Goal: Check status: Check status

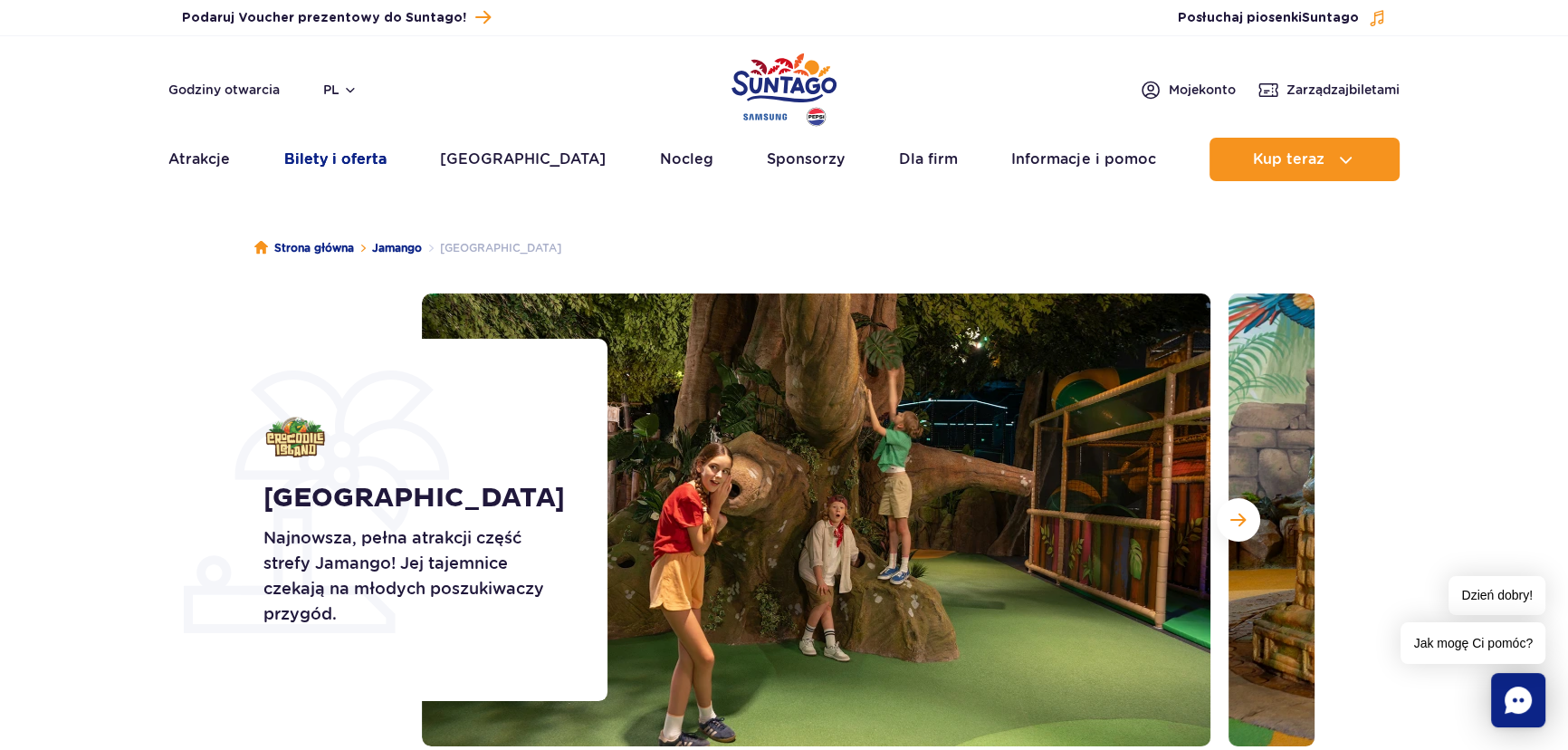
click at [327, 168] on link "Bilety i oferta" at bounding box center [335, 159] width 102 height 44
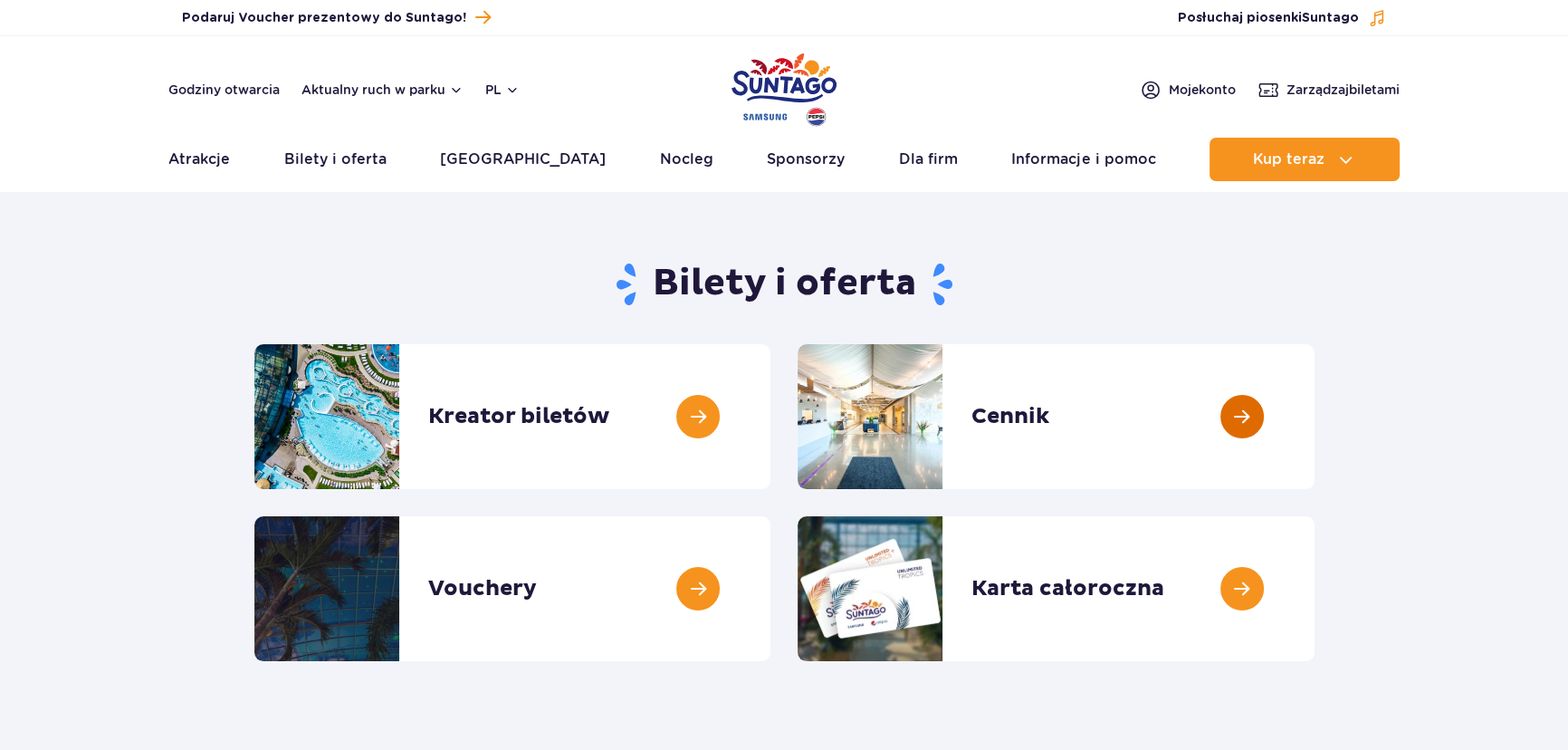
click at [1315, 443] on link at bounding box center [1315, 416] width 0 height 145
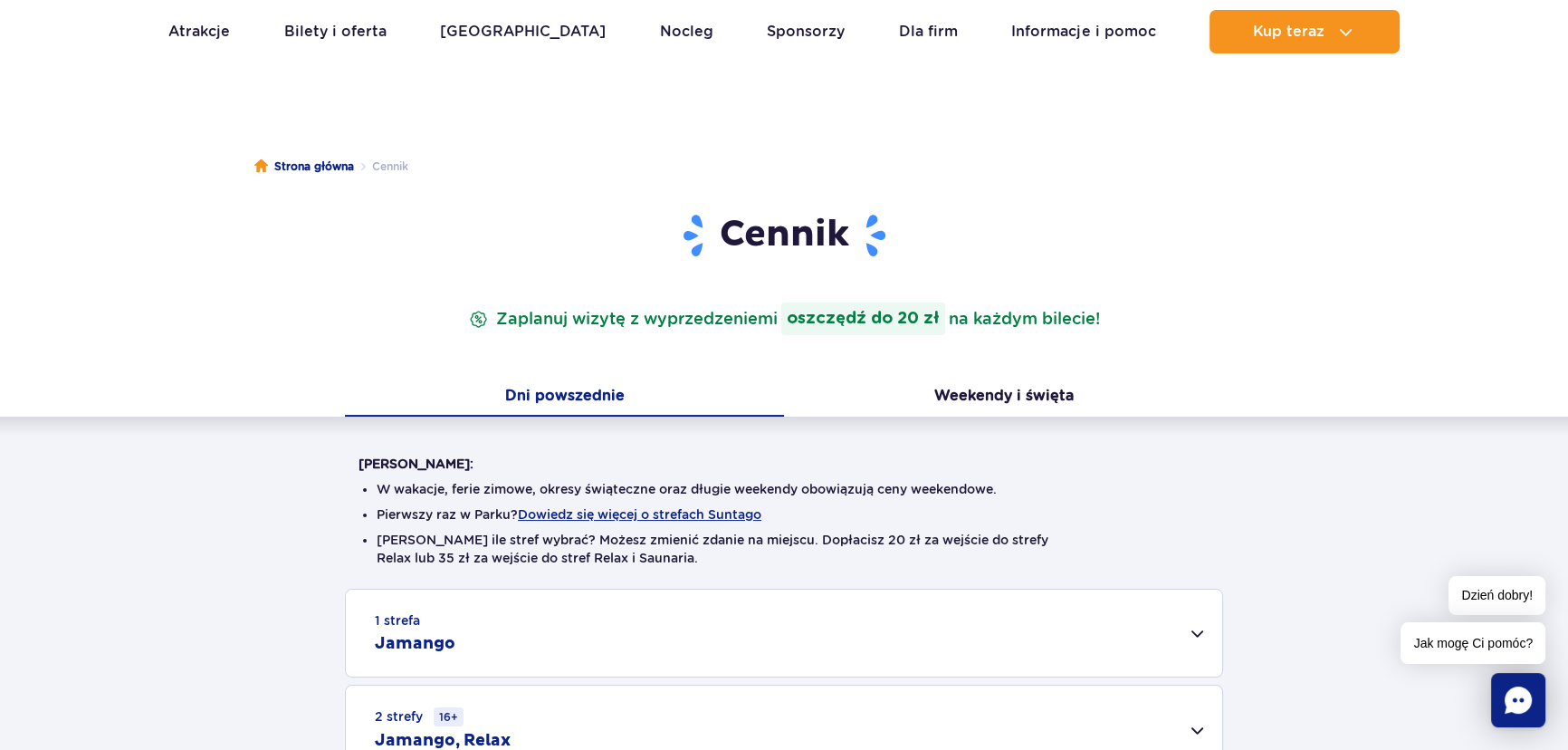
scroll to position [411, 0]
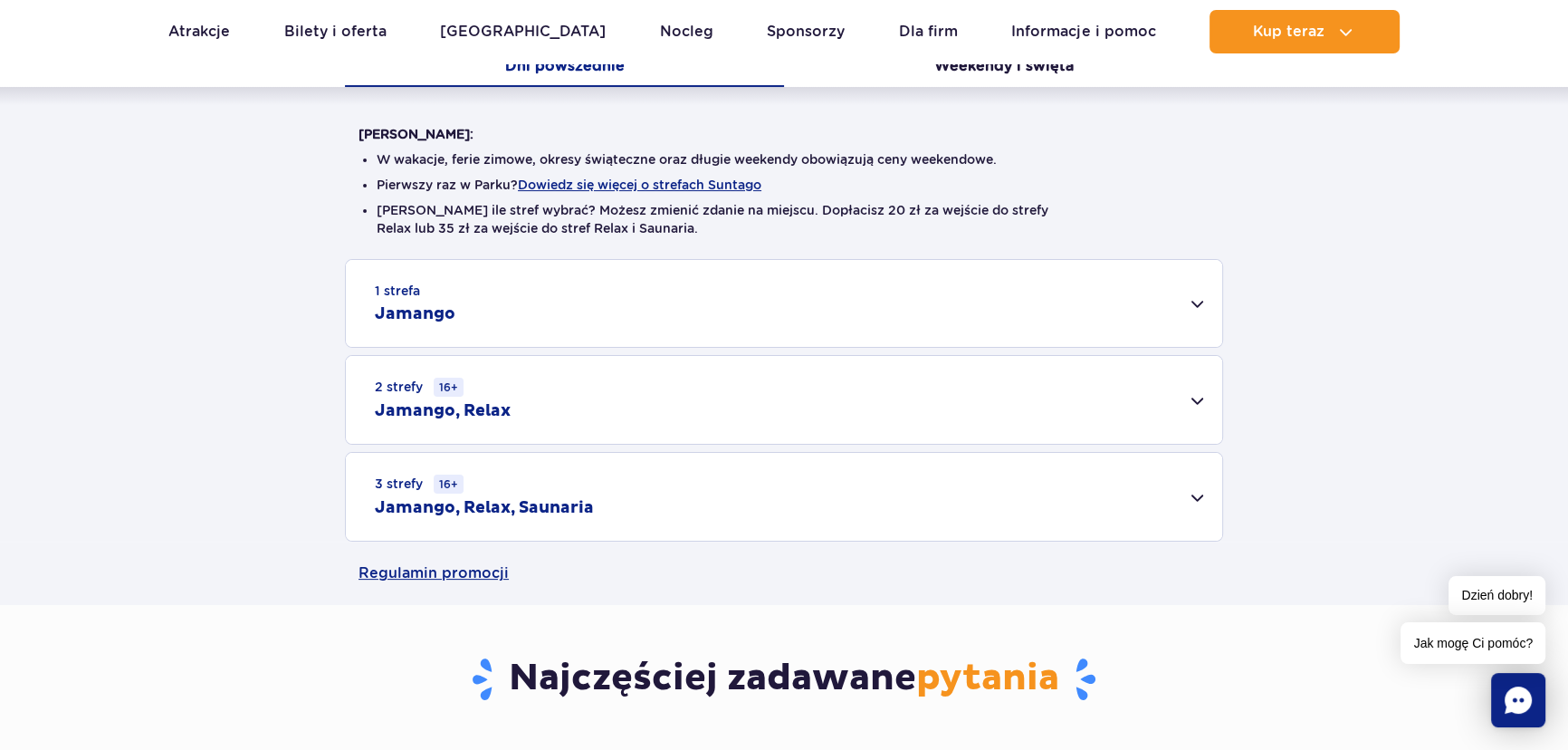
click at [487, 297] on div "1 strefa Jamango" at bounding box center [784, 303] width 877 height 87
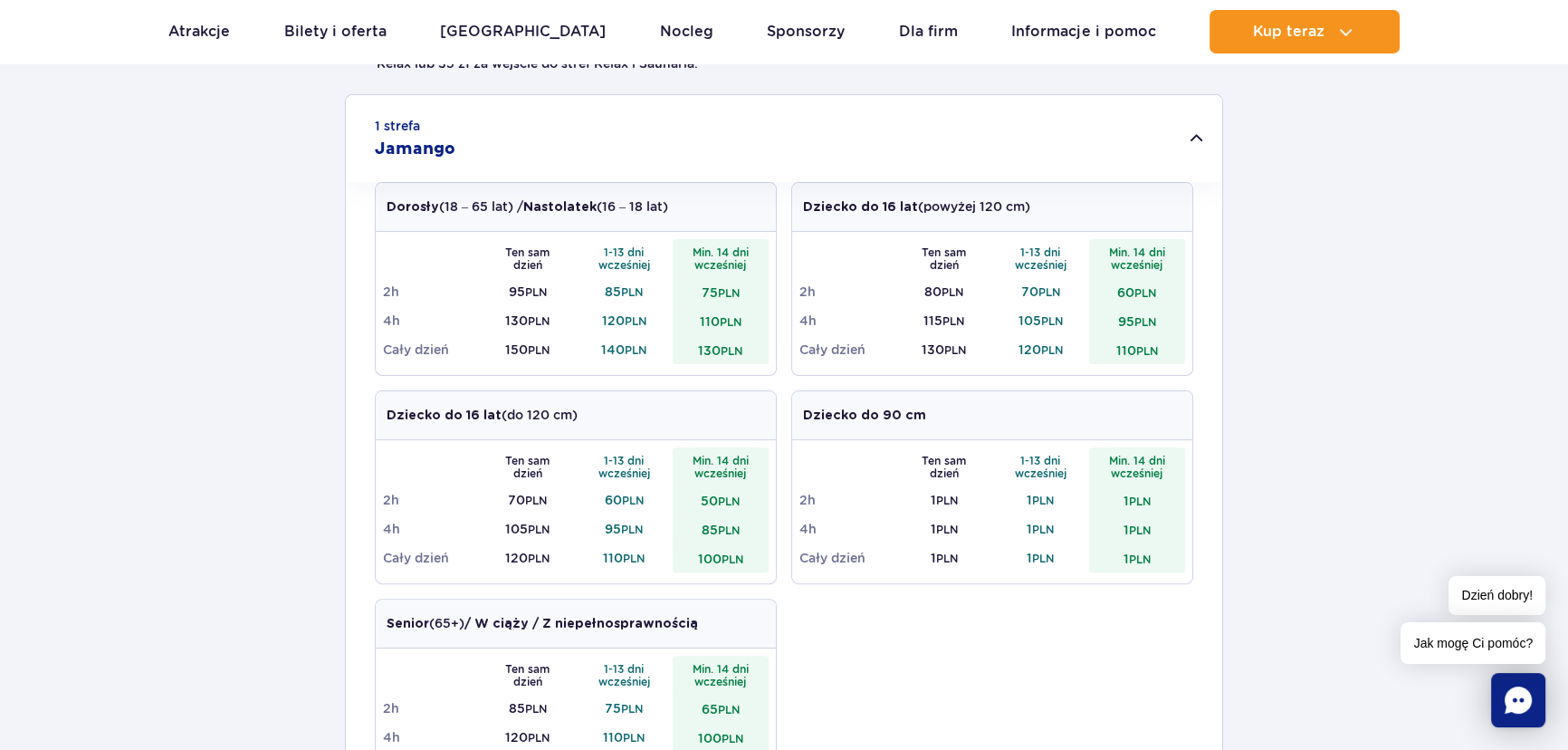
scroll to position [0, 0]
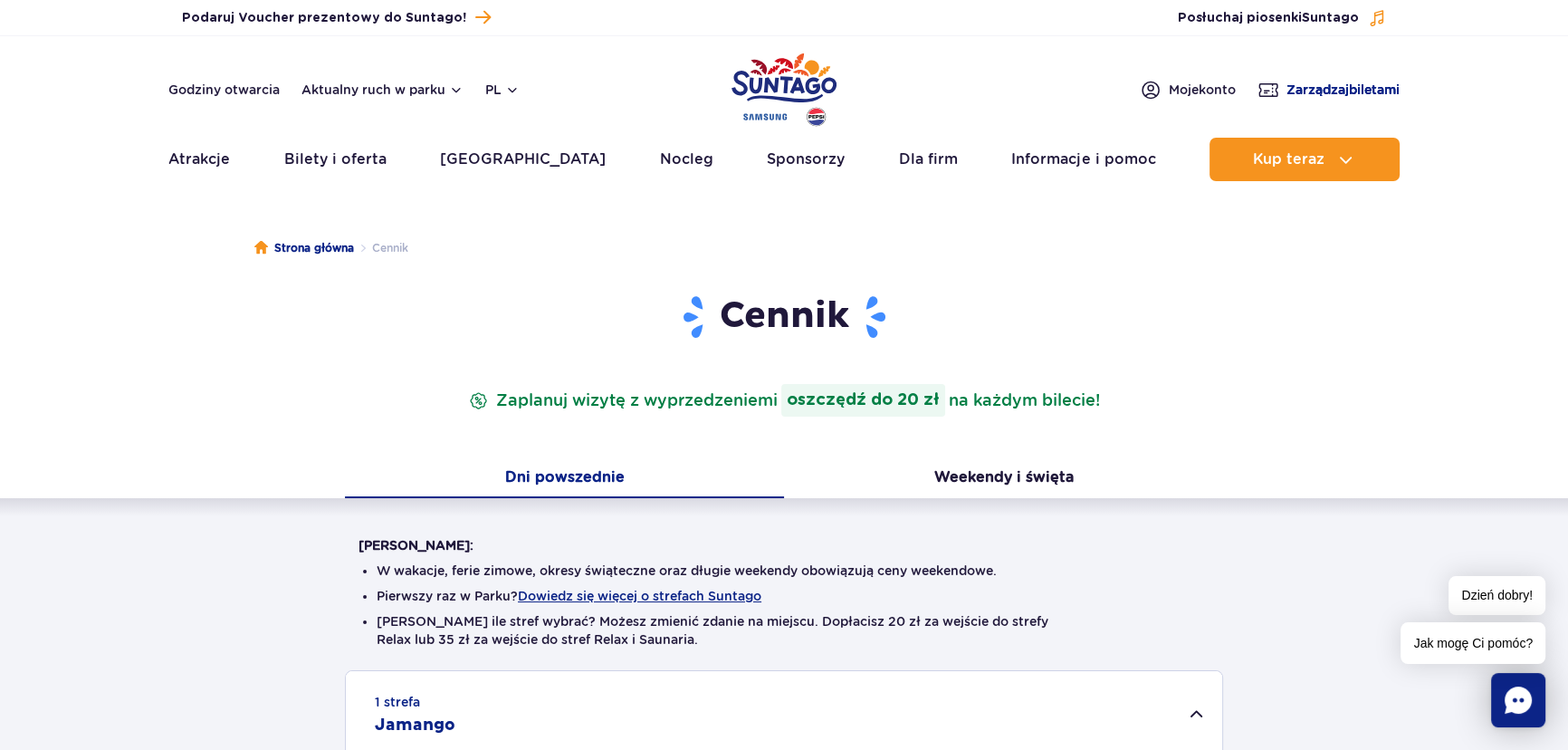
click at [1323, 87] on span "Zarządzaj biletami" at bounding box center [1343, 90] width 113 height 19
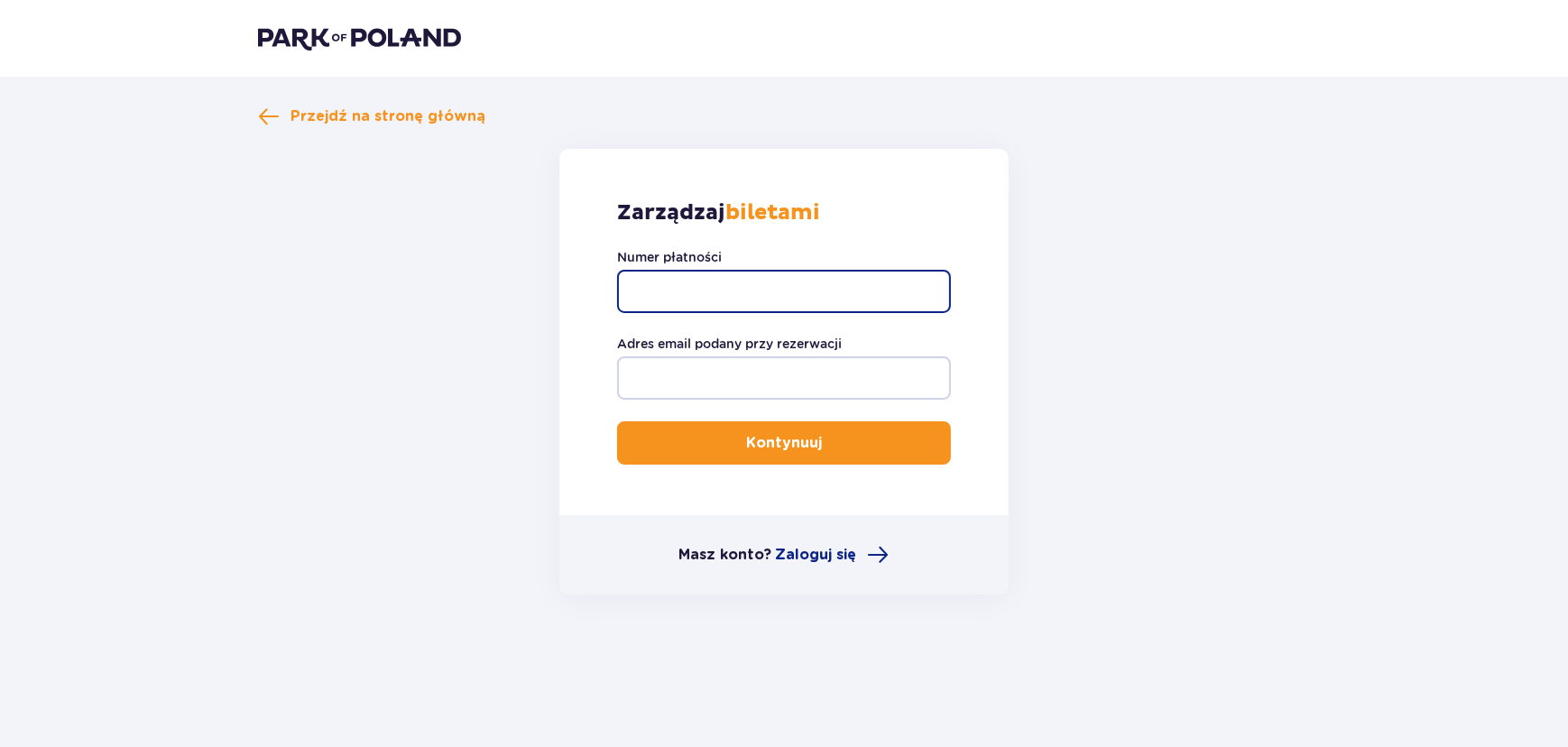
click at [709, 288] on input "Numer płatności" at bounding box center [784, 291] width 334 height 44
click at [660, 294] on input "Numer płatności" at bounding box center [784, 291] width 334 height 44
click at [1299, 336] on form "Zarządzaj biletami Numer płatności Adres email podany przy rezerwacji Kontynuuj…" at bounding box center [784, 371] width 1052 height 445
click at [376, 22] on header at bounding box center [784, 38] width 1568 height 77
click at [415, 36] on img at bounding box center [359, 38] width 203 height 25
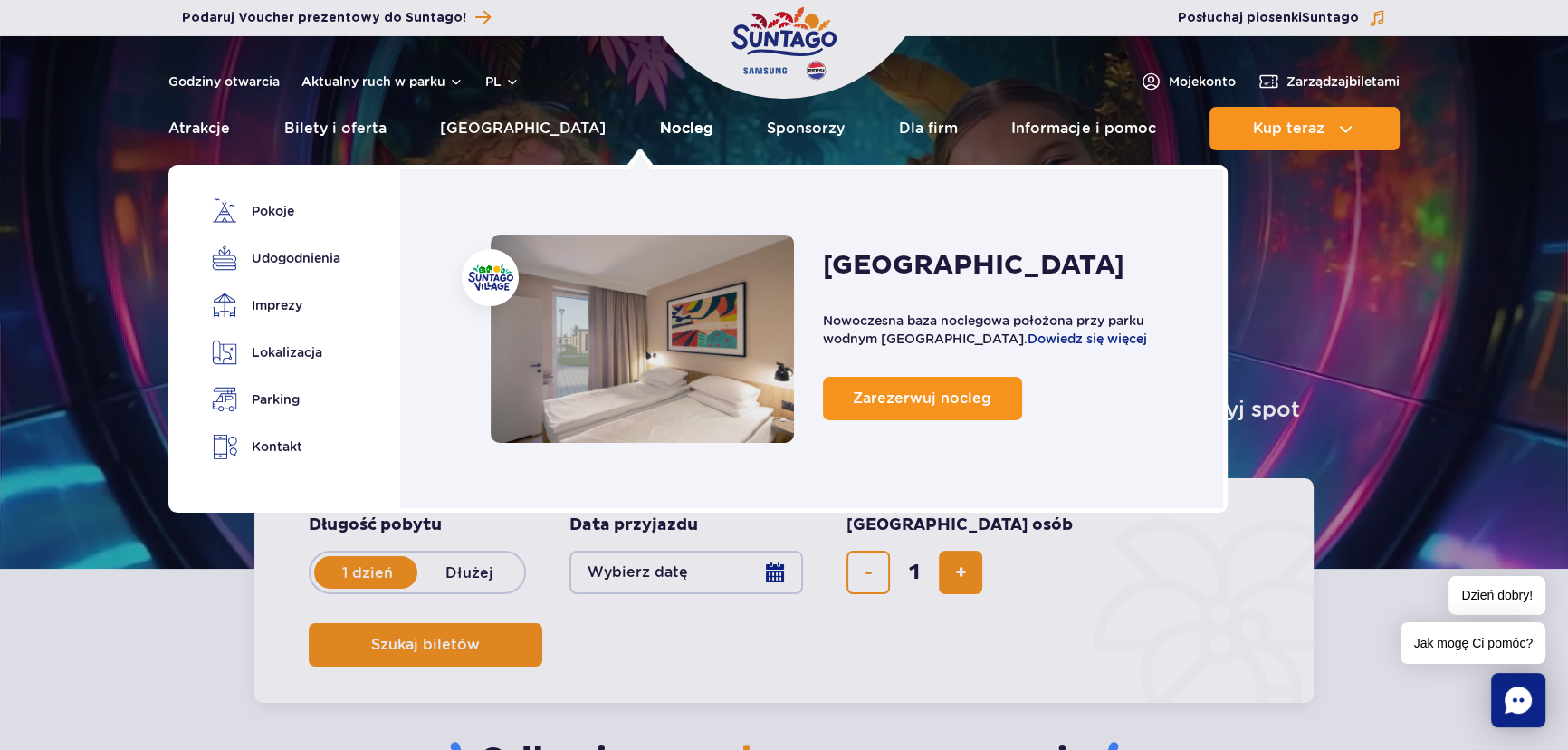
click at [660, 122] on link "Nocleg" at bounding box center [687, 129] width 54 height 44
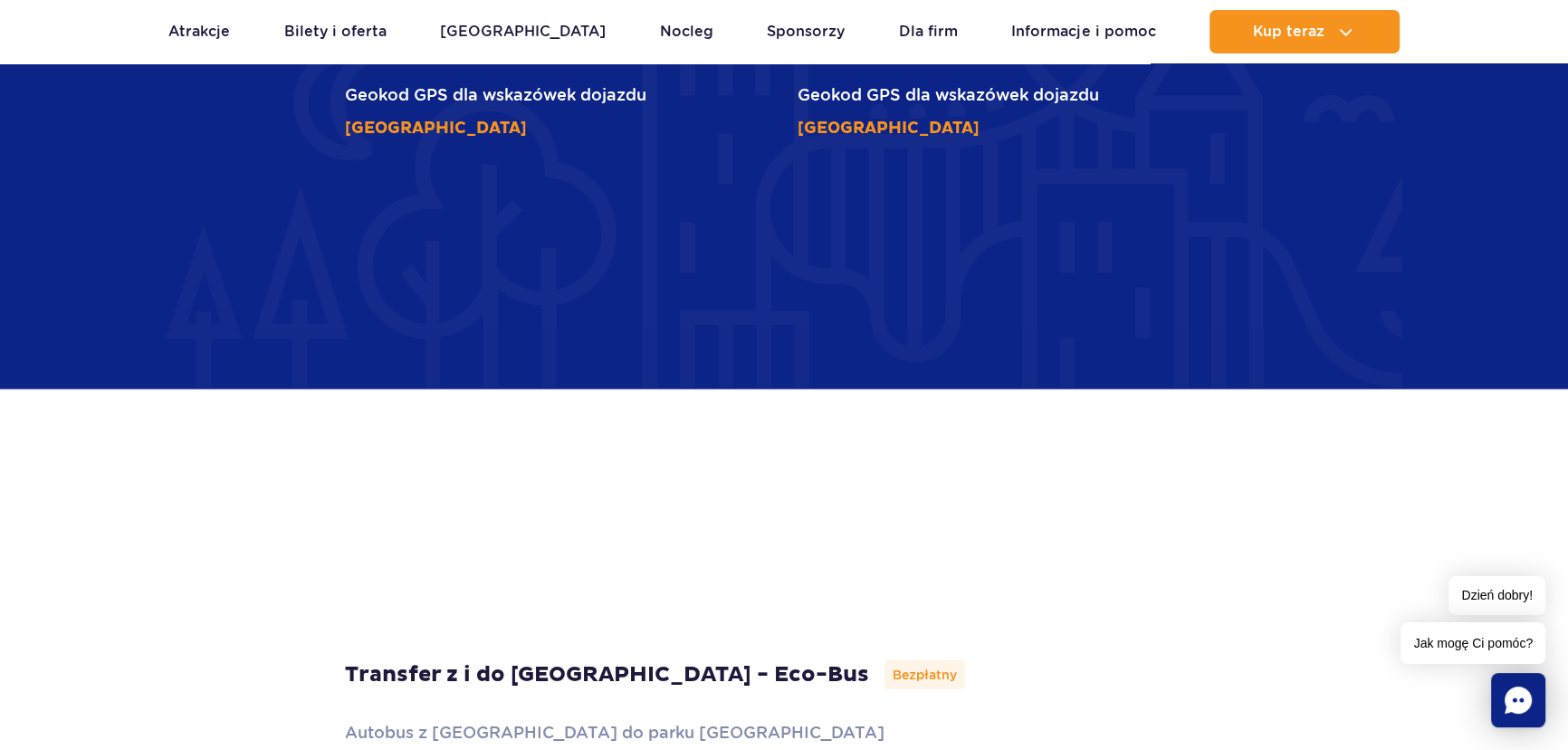
scroll to position [4938, 0]
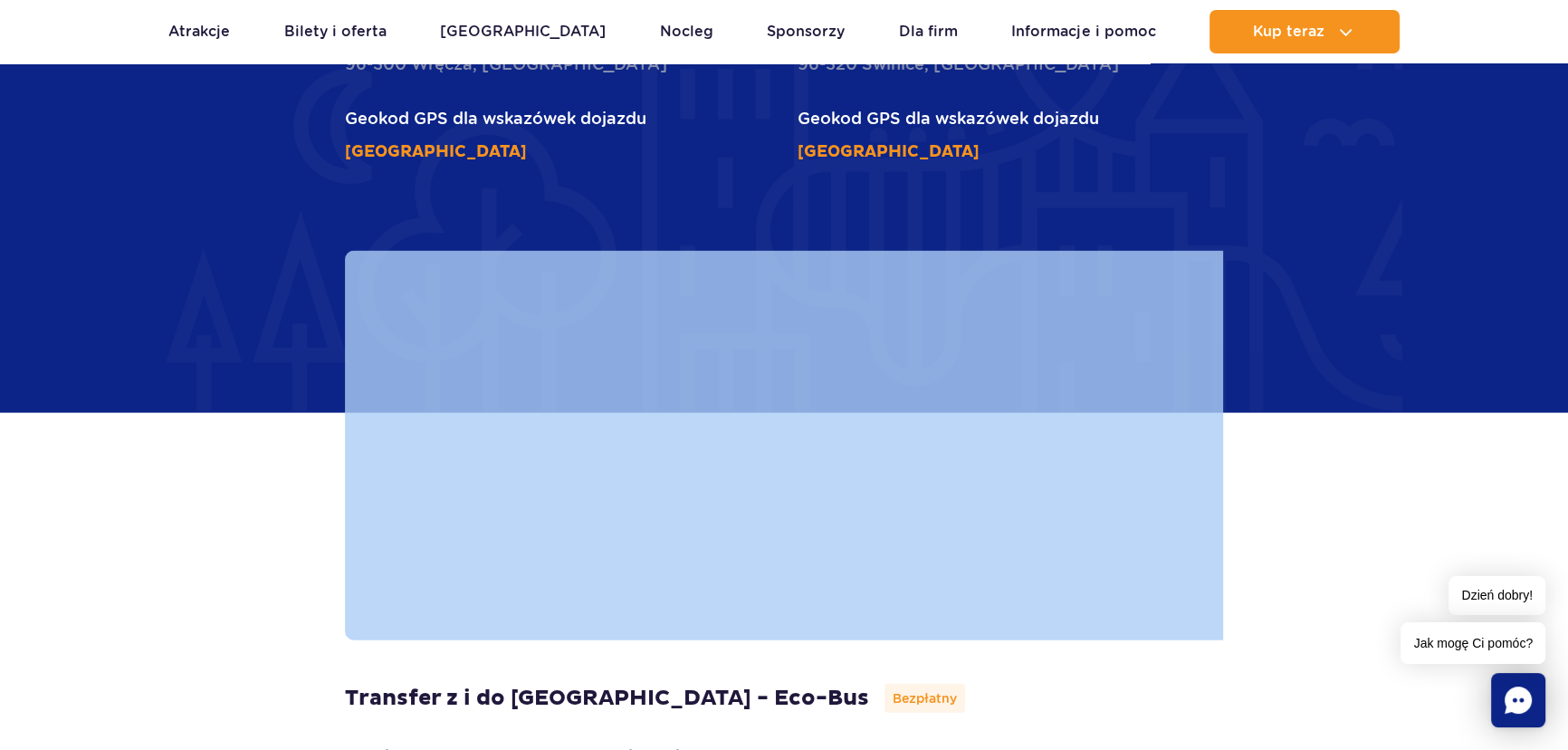
drag, startPoint x: 1352, startPoint y: 158, endPoint x: 1375, endPoint y: 319, distance: 162.6
click at [1375, 319] on section "Lokalizacja Park of [GEOGRAPHIC_DATA] położony jest w miejscowości [GEOGRAPHIC_…" at bounding box center [784, 114] width 1568 height 1052
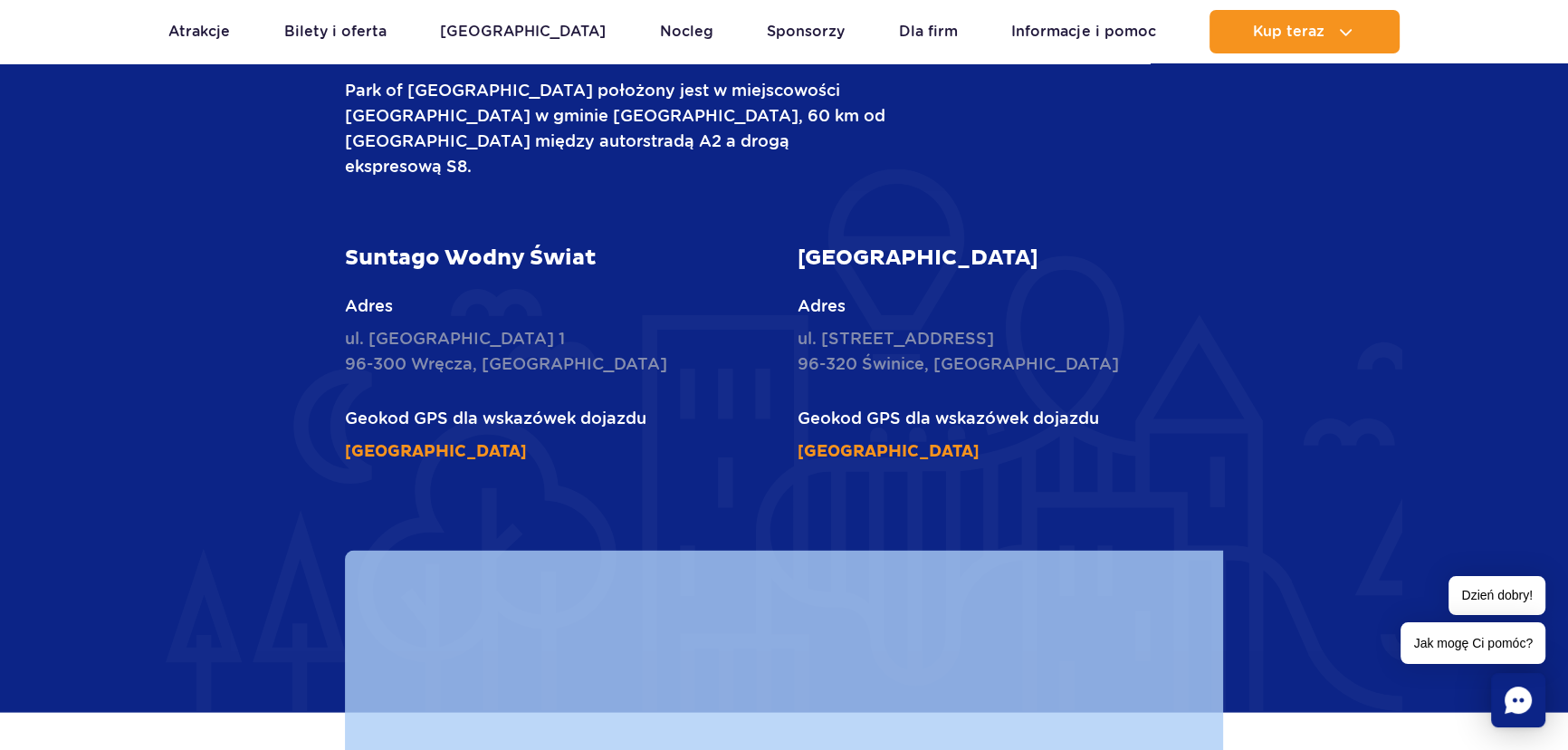
scroll to position [4609, 0]
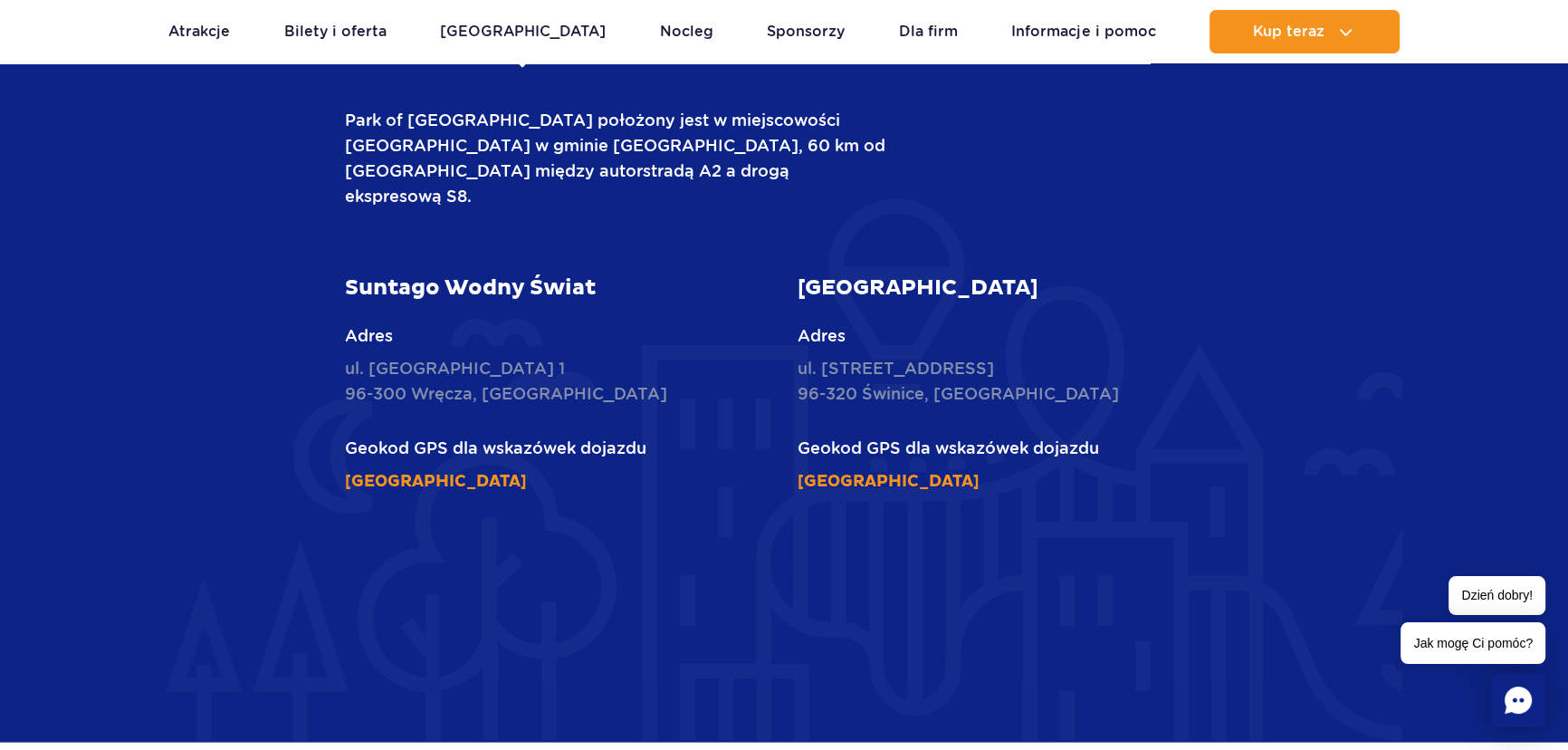
click at [1087, 356] on p "ul. Żukowska 57 96-320 Świnice, Polska" at bounding box center [1011, 381] width 427 height 51
drag, startPoint x: 823, startPoint y: 270, endPoint x: 896, endPoint y: 270, distance: 73.0
click at [896, 356] on p "ul. Żukowska 57 96-320 Świnice, Polska" at bounding box center [1011, 381] width 427 height 51
click at [825, 356] on p "ul. Żukowska 57 96-320 Świnice, Polska" at bounding box center [1011, 381] width 427 height 51
drag, startPoint x: 800, startPoint y: 297, endPoint x: 817, endPoint y: 297, distance: 17.0
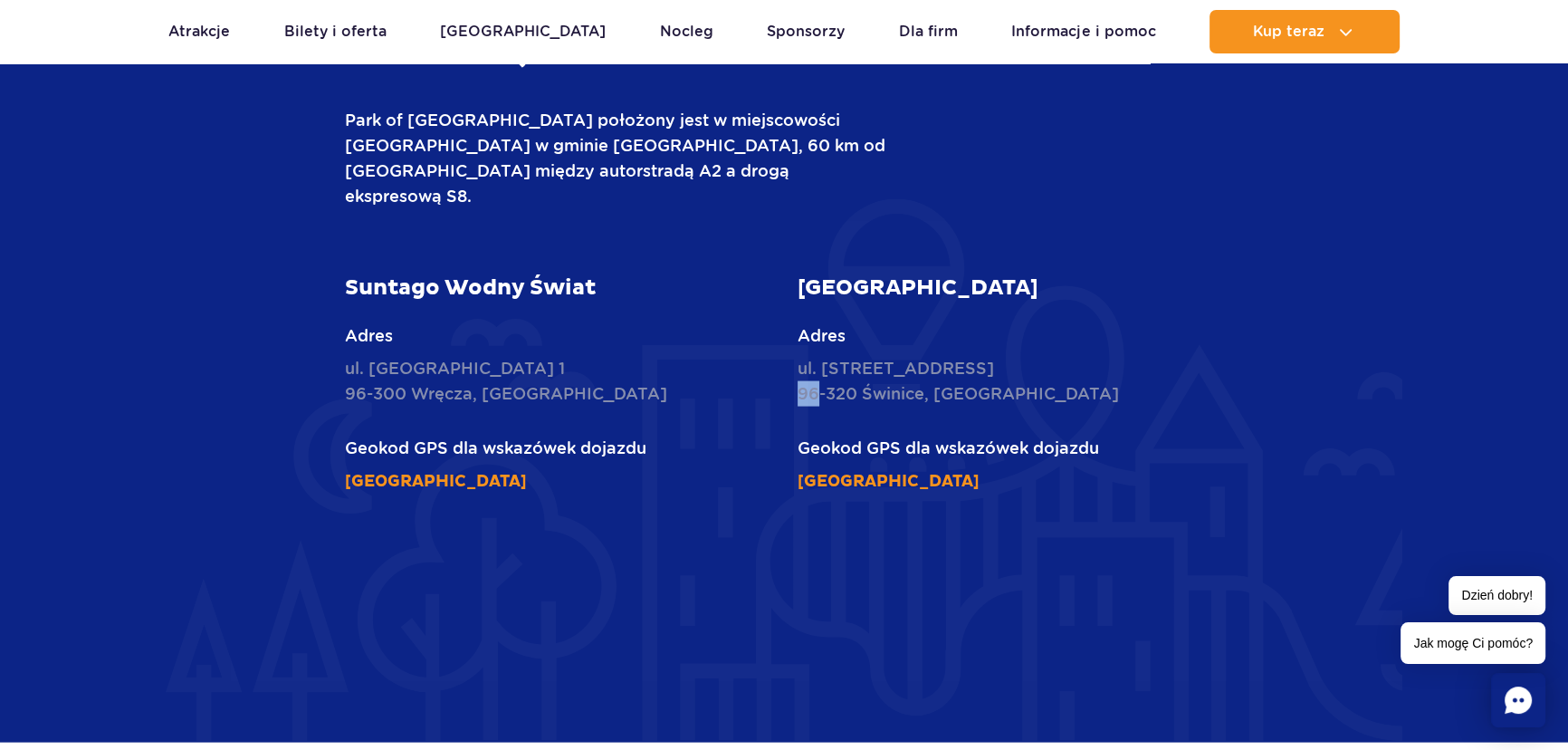
click at [817, 356] on p "ul. Żukowska 57 96-320 Świnice, Polska" at bounding box center [1011, 381] width 427 height 51
click at [810, 356] on p "ul. Żukowska 57 96-320 Świnice, Polska" at bounding box center [1011, 381] width 427 height 51
